Goal: Task Accomplishment & Management: Find specific page/section

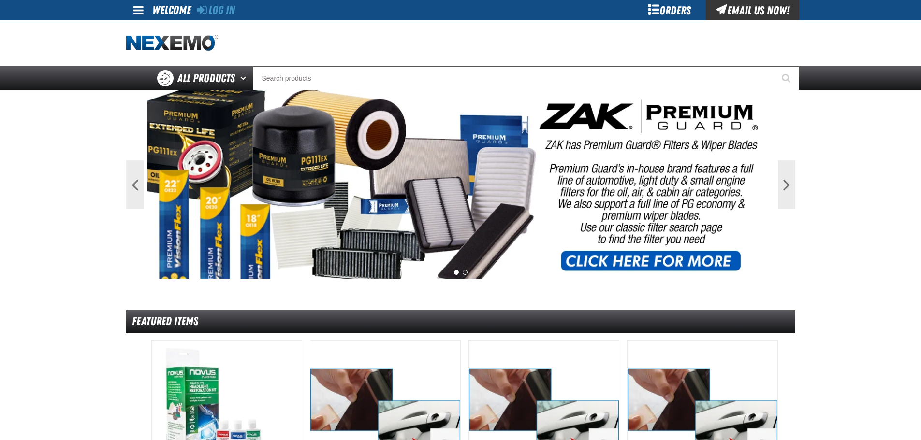
click at [136, 5] on span at bounding box center [138, 10] width 10 height 12
click at [149, 29] on link "Log In Log In" at bounding box center [144, 28] width 26 height 9
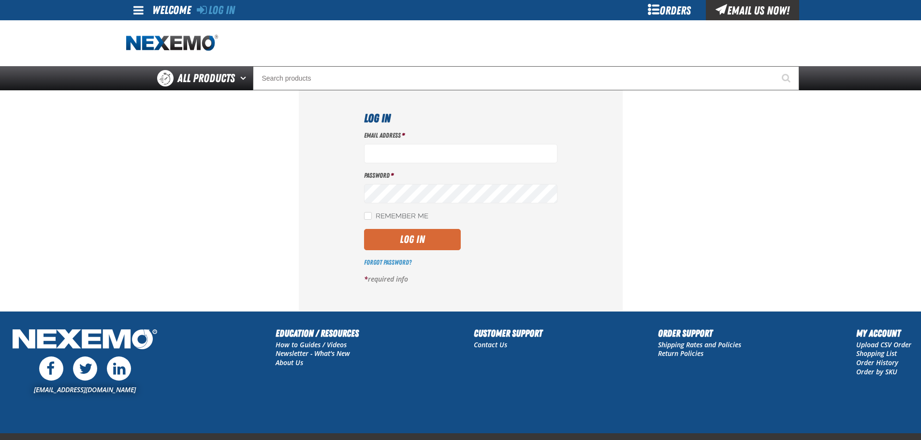
type input "vtoreceptionist@vtaig.com"
click at [426, 243] on button "Log In" at bounding box center [412, 239] width 97 height 21
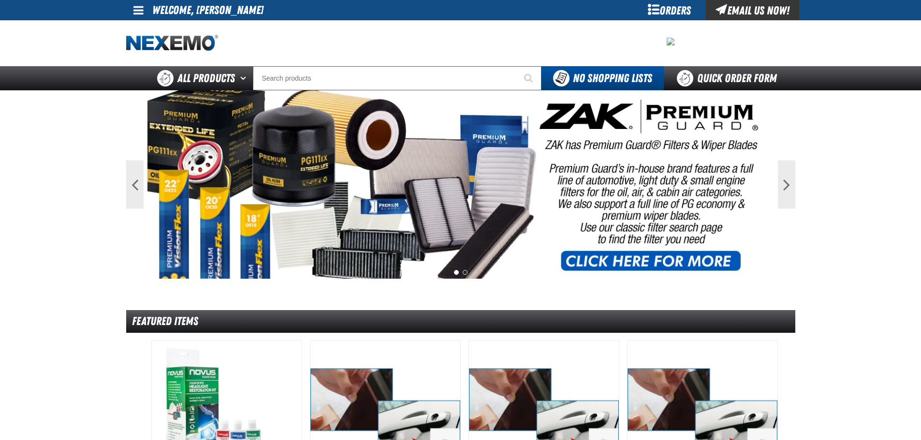
click at [136, 5] on span at bounding box center [138, 10] width 10 height 12
click at [155, 31] on link "My Account My Account" at bounding box center [152, 28] width 43 height 9
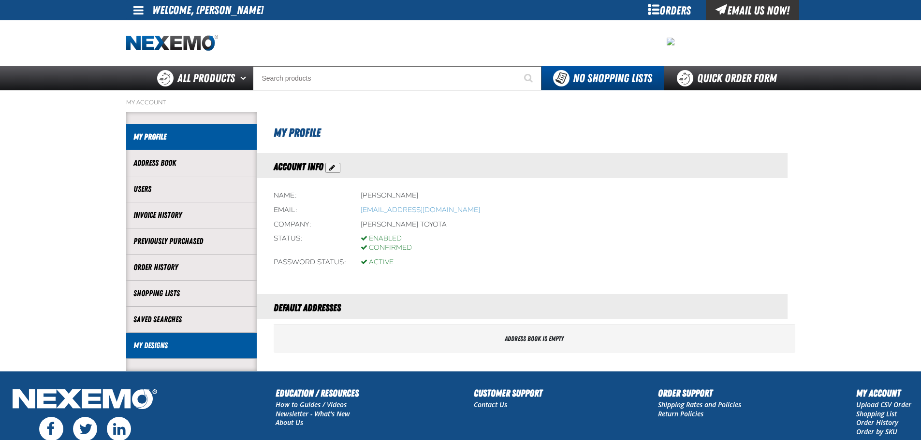
click at [189, 341] on link "My Designs" at bounding box center [191, 345] width 116 height 11
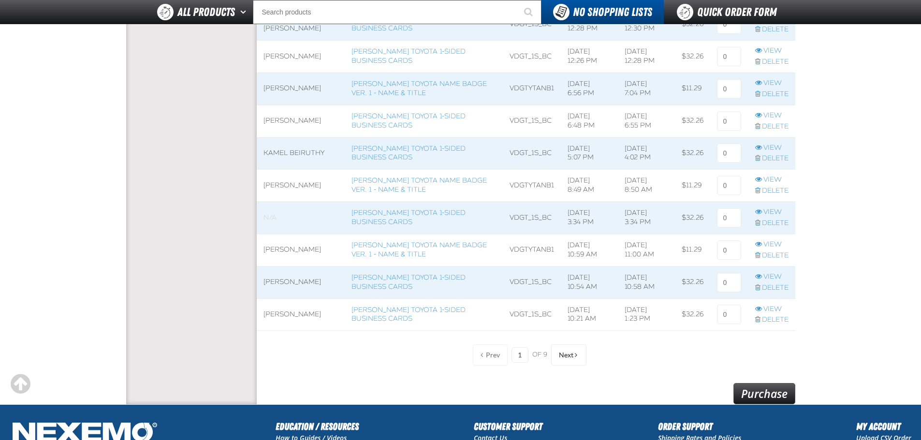
scroll to position [725, 0]
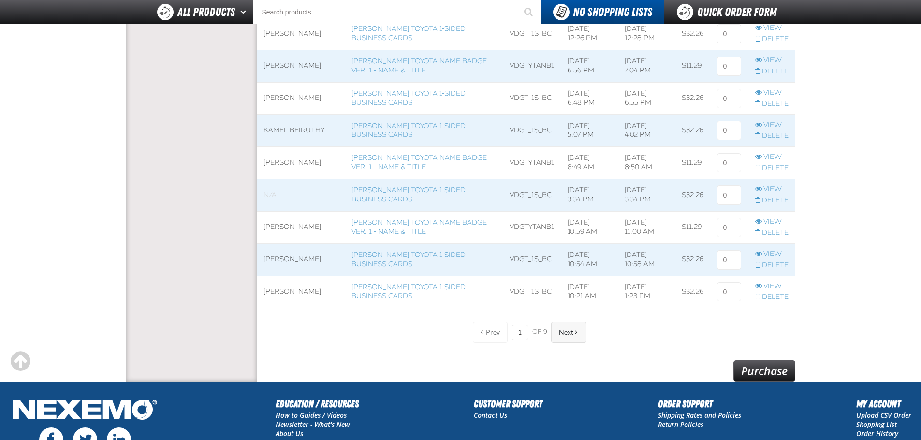
click at [557, 336] on button "Next" at bounding box center [568, 332] width 35 height 21
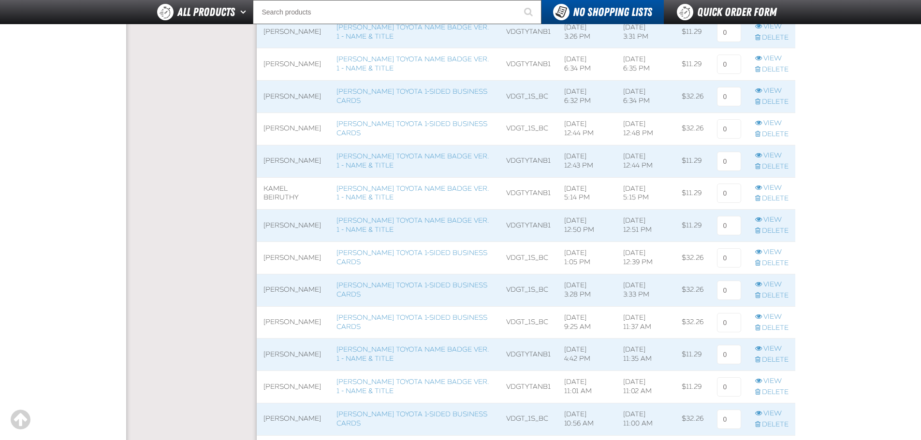
scroll to position [387, 0]
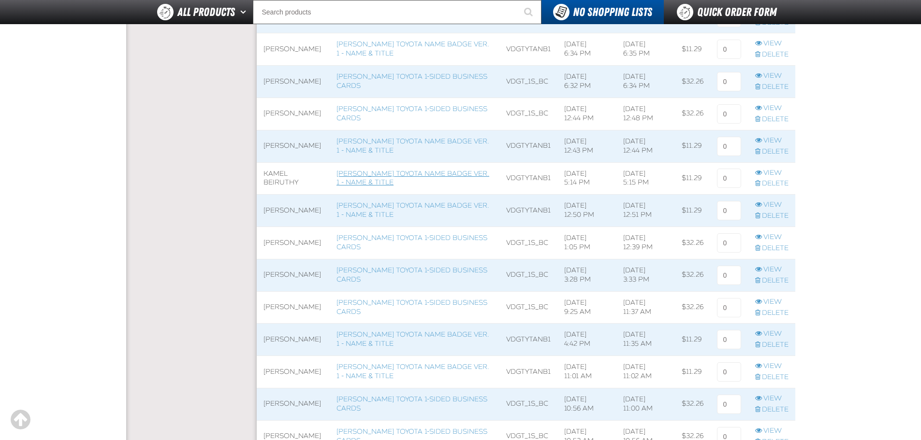
click at [344, 175] on link "[PERSON_NAME] Toyota Name Badge Ver. 1 - Name & Title" at bounding box center [412, 178] width 153 height 17
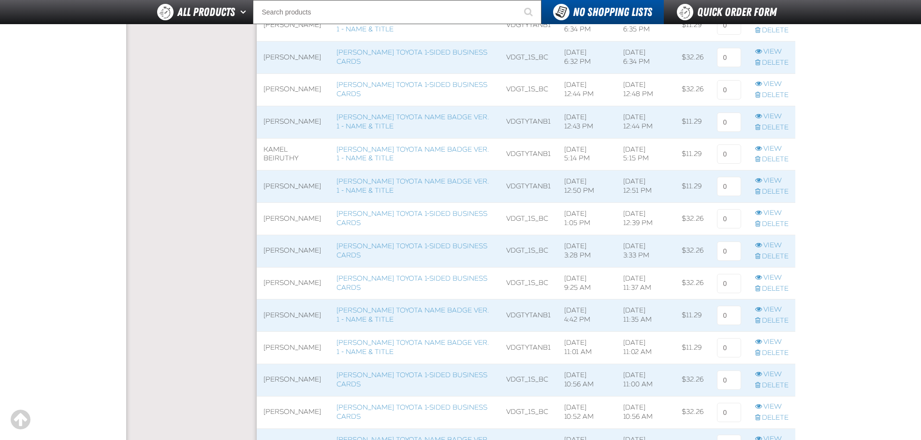
scroll to position [387, 0]
